Goal: Task Accomplishment & Management: Manage account settings

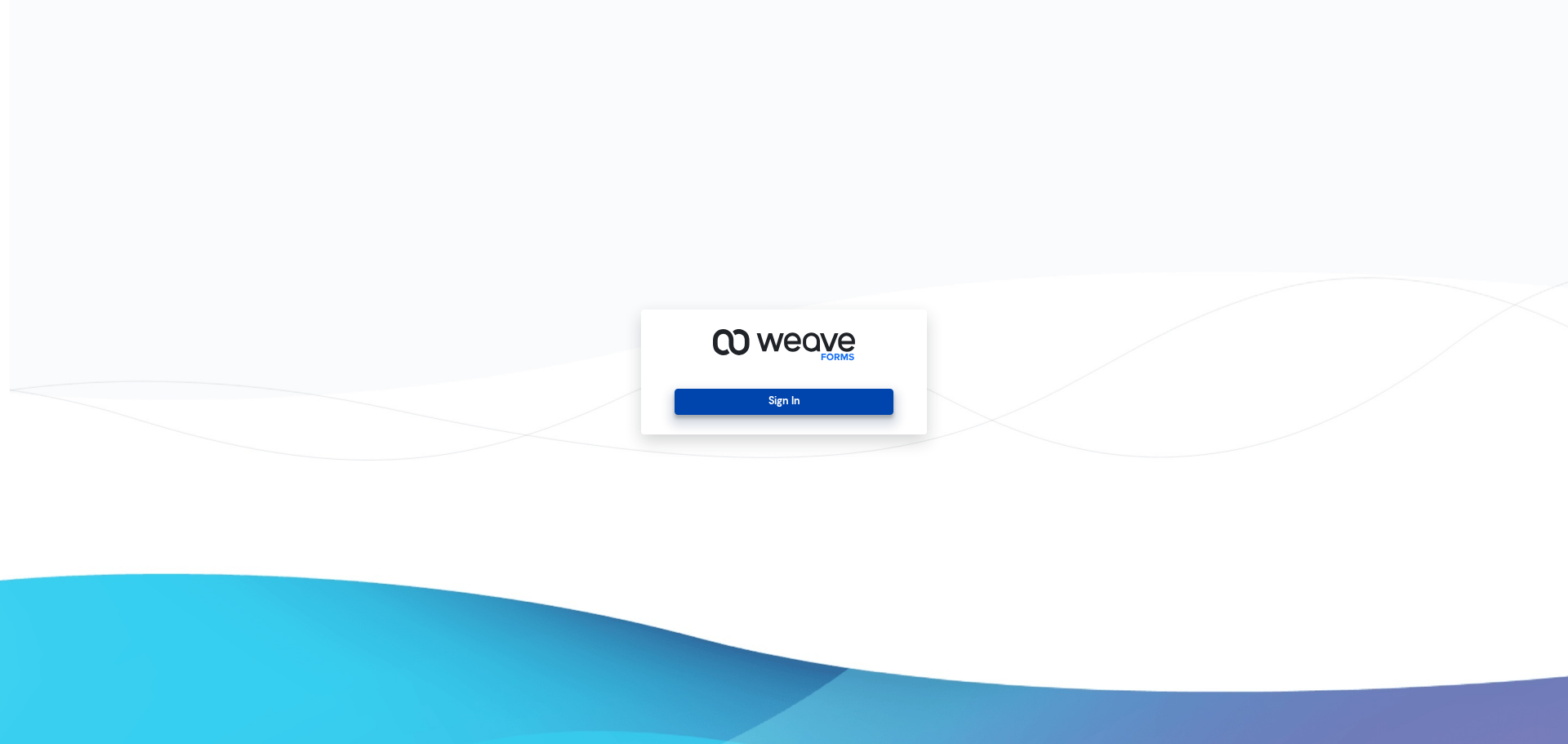
click at [784, 399] on button "Sign In" at bounding box center [784, 401] width 218 height 26
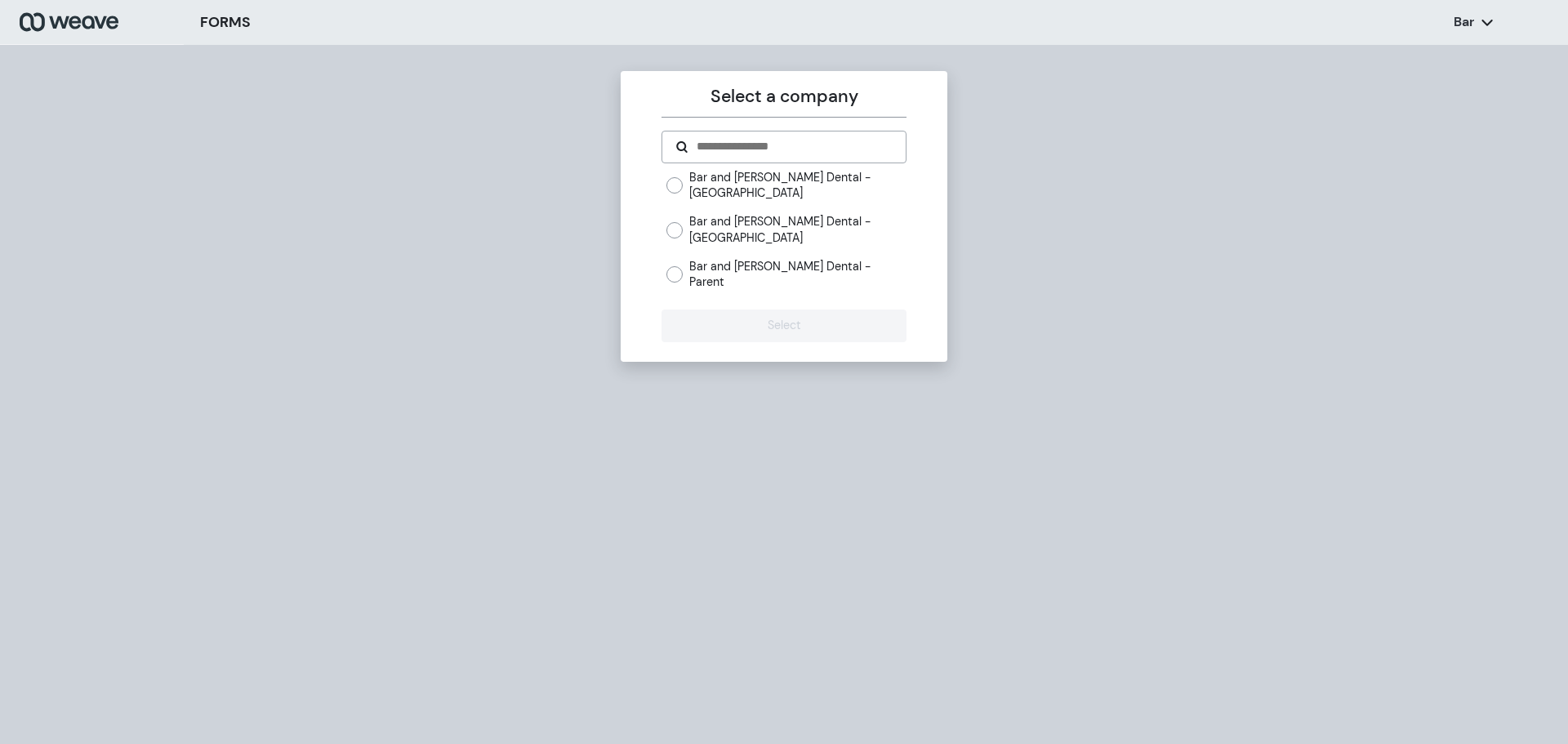
click at [739, 260] on label "Bar and [PERSON_NAME] Dental - Parent" at bounding box center [797, 275] width 216 height 31
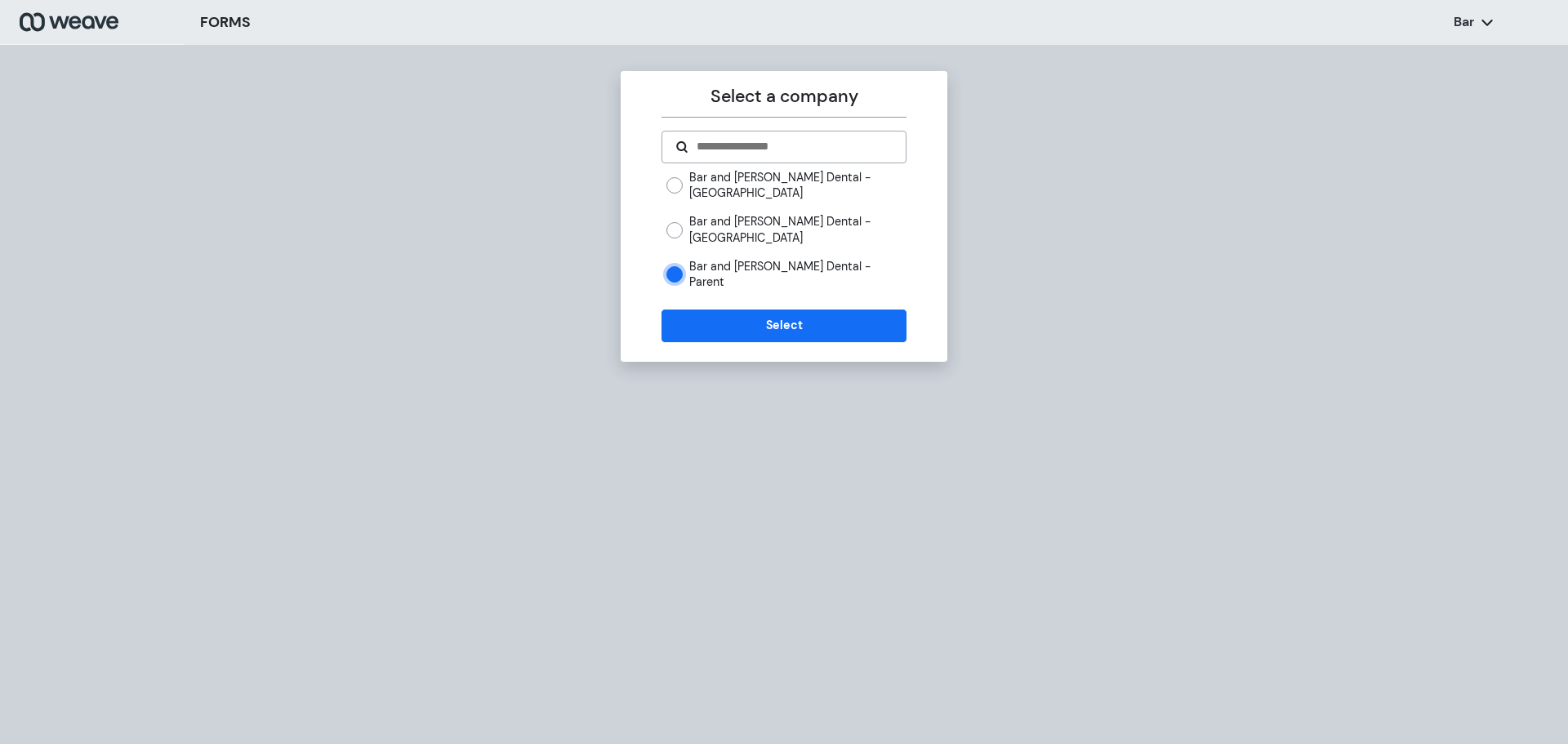
click at [774, 238] on label "Bar and Smith Dental - York Ave" at bounding box center [797, 230] width 216 height 31
click at [765, 320] on button "Select" at bounding box center [784, 325] width 245 height 32
